Goal: Task Accomplishment & Management: Use online tool/utility

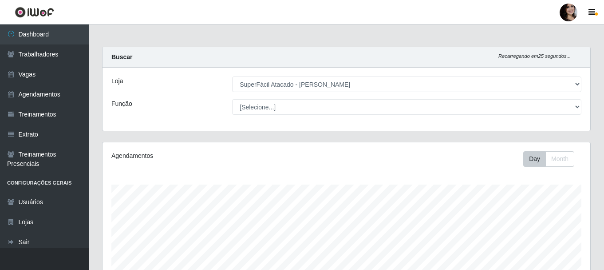
select select "399"
click at [35, 93] on link "Agendamentos" at bounding box center [44, 94] width 89 height 20
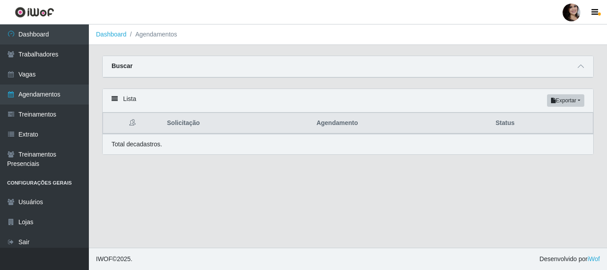
click at [113, 98] on icon at bounding box center [114, 98] width 6 height 6
click at [579, 68] on icon at bounding box center [580, 66] width 6 height 6
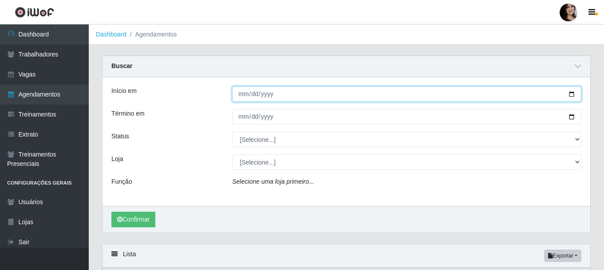
click at [574, 95] on input "Início em" at bounding box center [407, 94] width 350 height 16
type input "[DATE]"
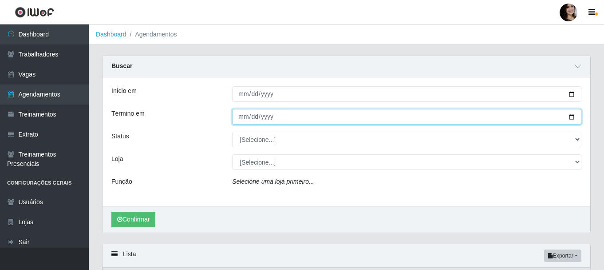
click at [285, 116] on input "Término em" at bounding box center [407, 117] width 350 height 16
click at [576, 116] on input "Término em" at bounding box center [407, 117] width 350 height 16
click at [571, 115] on input "Término em" at bounding box center [407, 117] width 350 height 16
type input "[DATE]"
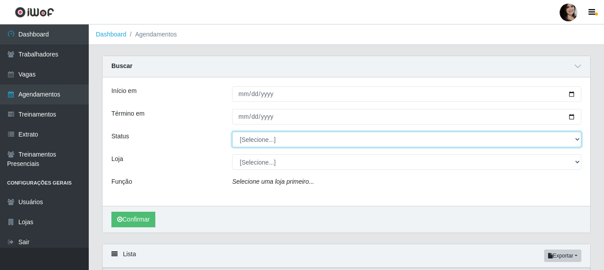
click at [575, 142] on select "[Selecione...] AGENDADO AGUARDANDO LIBERAR EM ANDAMENTO EM REVISÃO FINALIZADO C…" at bounding box center [407, 139] width 350 height 16
select select "AGENDADO"
click at [232, 132] on select "[Selecione...] AGENDADO AGUARDANDO LIBERAR EM ANDAMENTO EM REVISÃO FINALIZADO C…" at bounding box center [407, 139] width 350 height 16
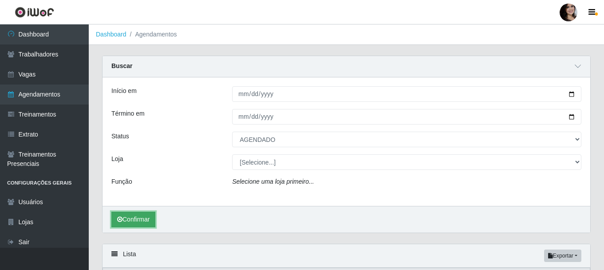
click at [136, 217] on button "Confirmar" at bounding box center [133, 219] width 44 height 16
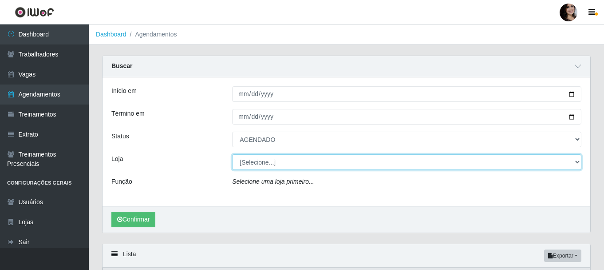
click at [579, 162] on select "[Selecione...] SuperFácil Atacado - [PERSON_NAME]" at bounding box center [407, 162] width 350 height 16
select select "399"
click at [232, 155] on select "[Selecione...] SuperFácil Atacado - [PERSON_NAME]" at bounding box center [407, 162] width 350 height 16
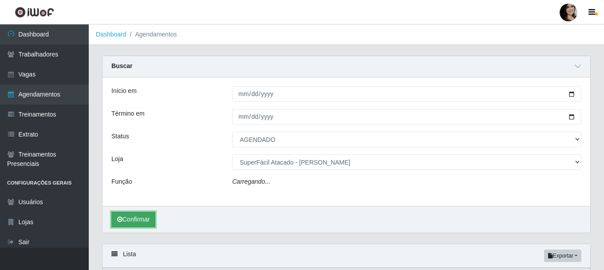
click at [123, 215] on button "Confirmar" at bounding box center [133, 219] width 44 height 16
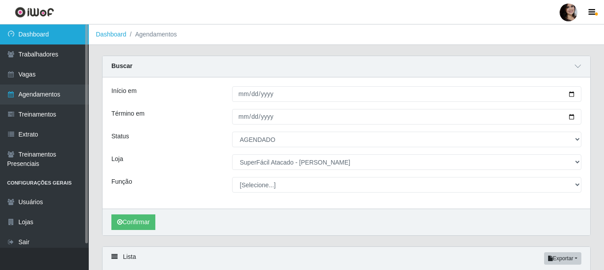
click at [41, 34] on link "Dashboard" at bounding box center [44, 34] width 89 height 20
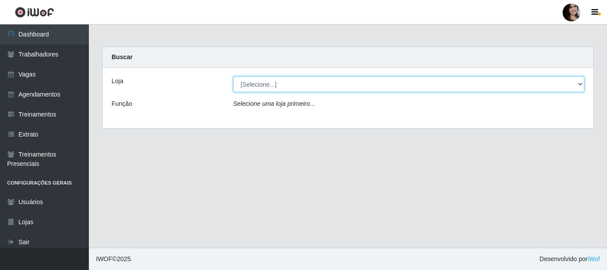
click at [577, 84] on select "[Selecione...] SuperFácil Atacado - [PERSON_NAME]" at bounding box center [408, 84] width 351 height 16
select select "399"
click at [233, 76] on select "[Selecione...] SuperFácil Atacado - [PERSON_NAME]" at bounding box center [408, 84] width 351 height 16
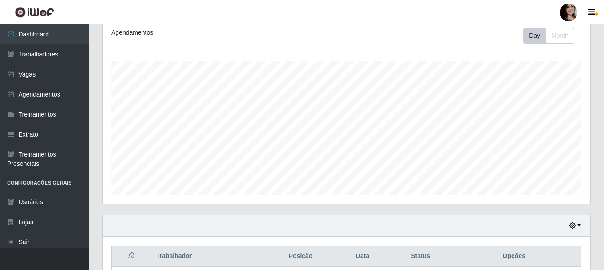
scroll to position [133, 0]
